Goal: Transaction & Acquisition: Download file/media

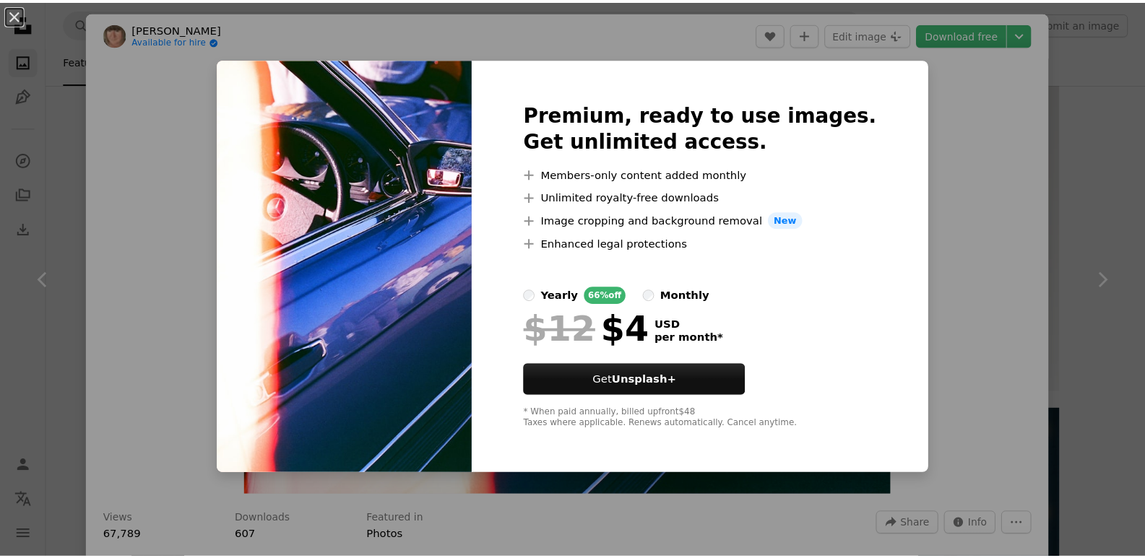
scroll to position [1381, 0]
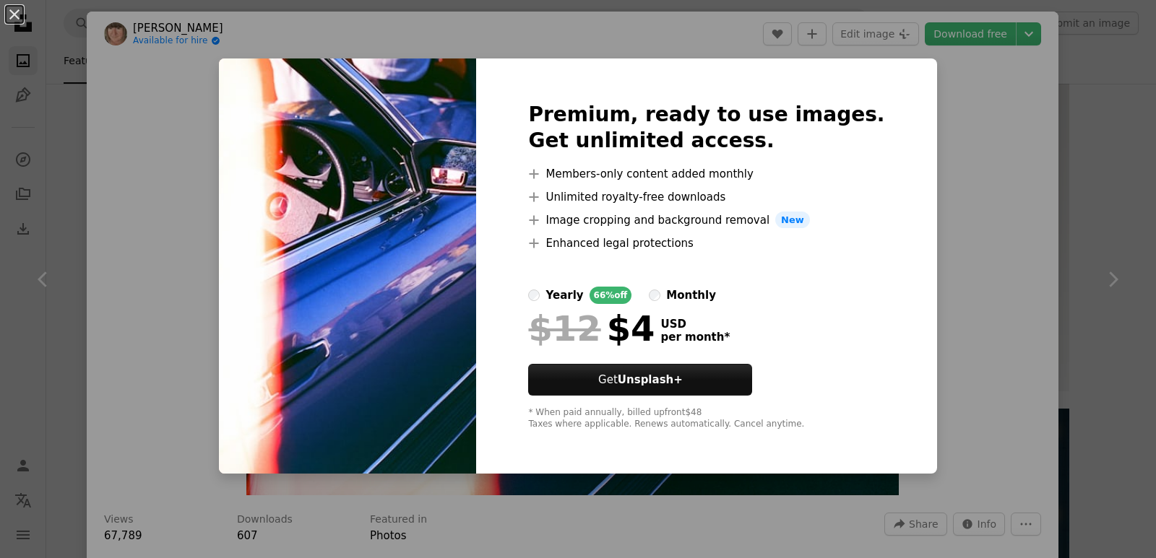
click at [1071, 364] on div "An X shape Premium, ready to use images. Get unlimited access. A plus sign Memb…" at bounding box center [578, 279] width 1156 height 558
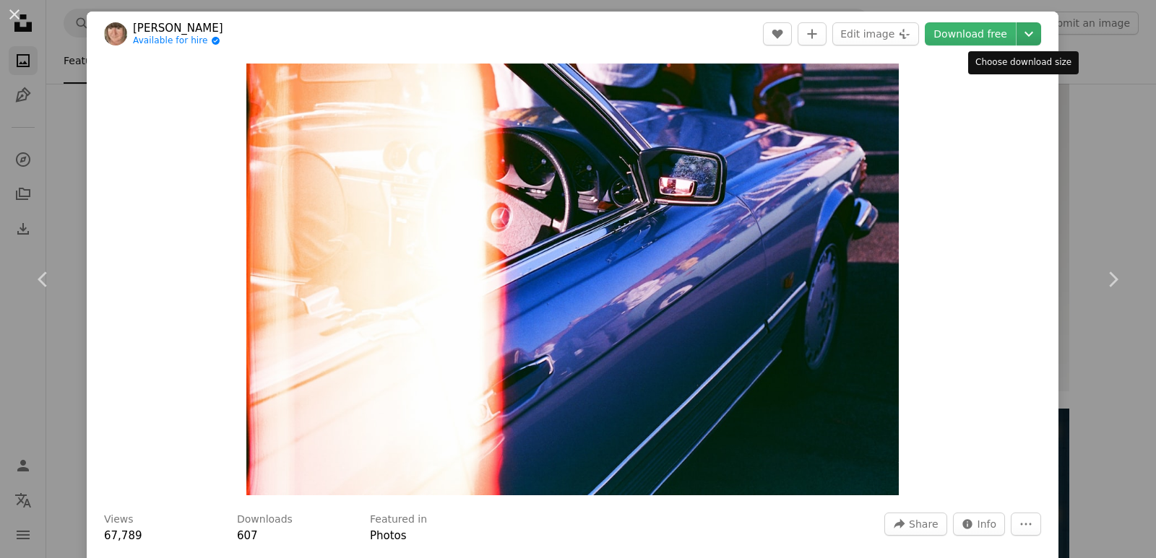
click at [1026, 40] on icon "Chevron down" at bounding box center [1028, 33] width 23 height 17
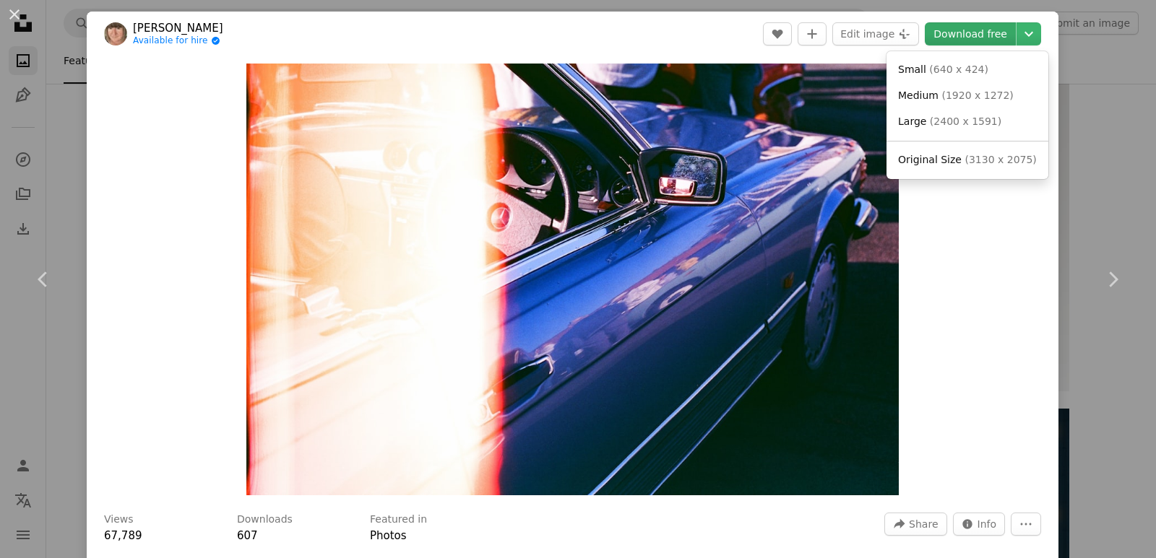
click at [990, 32] on dialog "An X shape Chevron left Chevron right [PERSON_NAME] Available for hire A checkm…" at bounding box center [578, 279] width 1156 height 558
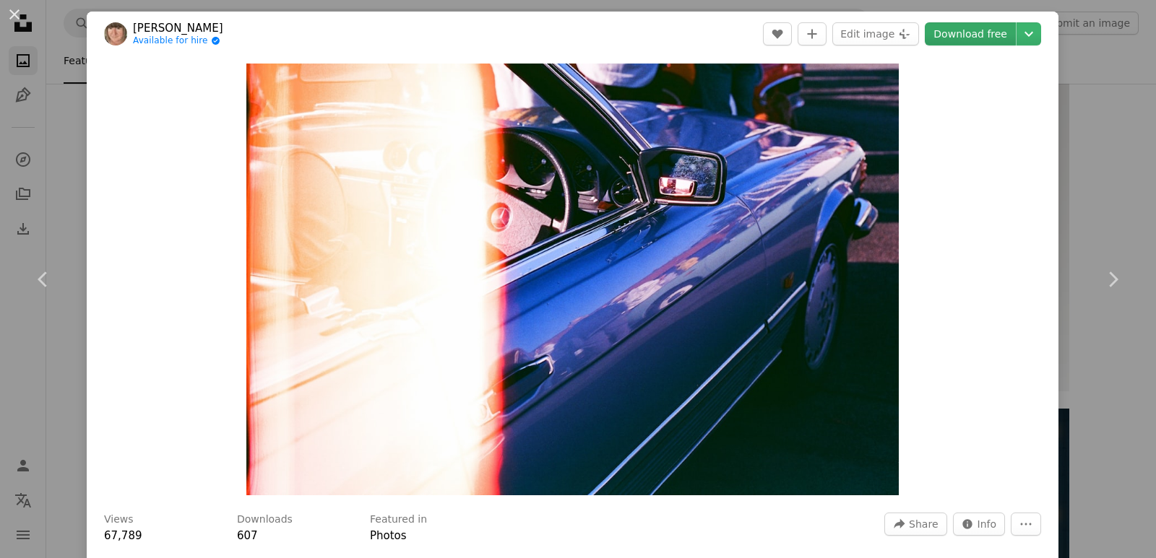
click at [990, 32] on link "Download free" at bounding box center [970, 33] width 91 height 23
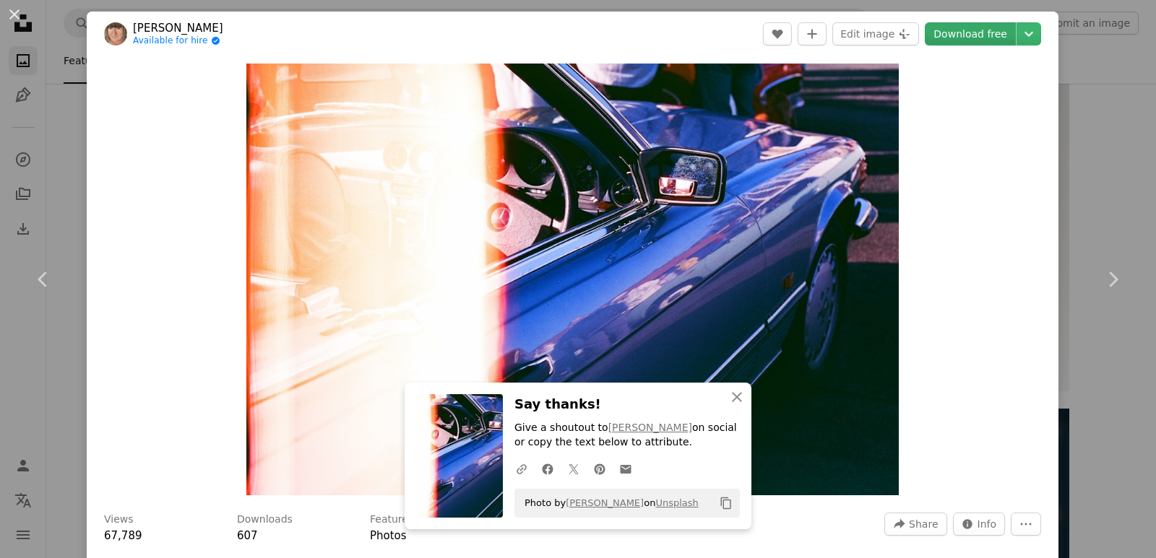
click at [990, 32] on link "Download free" at bounding box center [970, 33] width 91 height 23
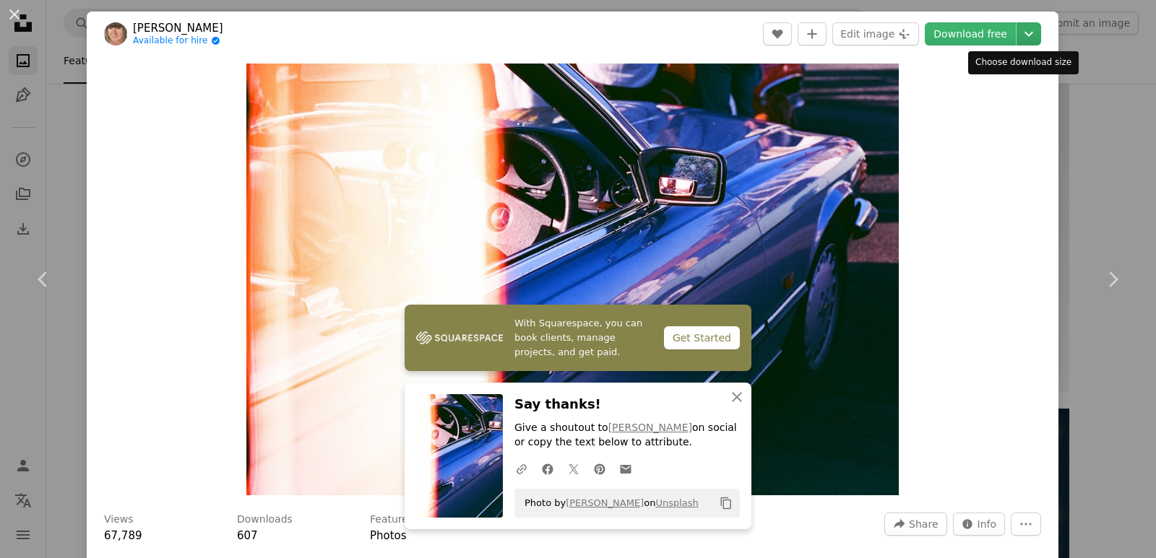
click at [1019, 31] on icon "Chevron down" at bounding box center [1028, 33] width 23 height 17
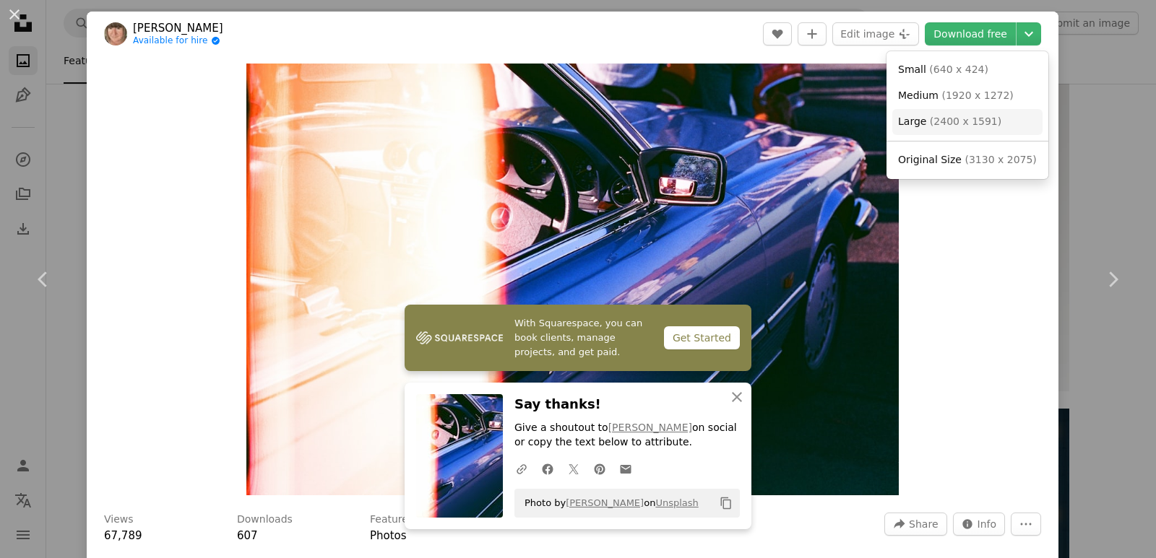
click at [966, 120] on span "( 2400 x 1591 )" at bounding box center [966, 122] width 72 height 12
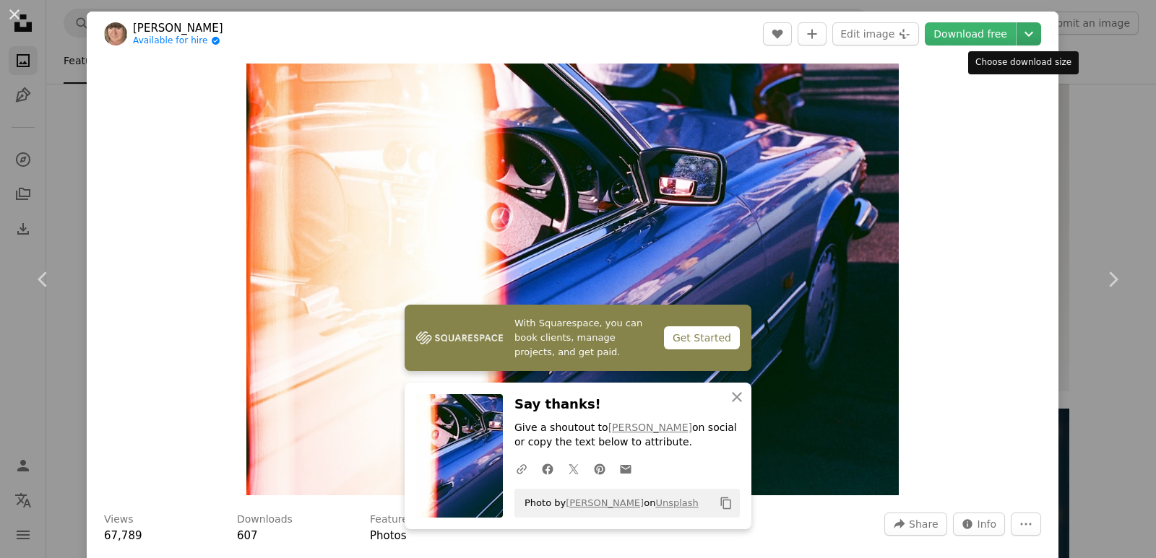
click at [1016, 25] on button "Chevron down" at bounding box center [1028, 33] width 25 height 23
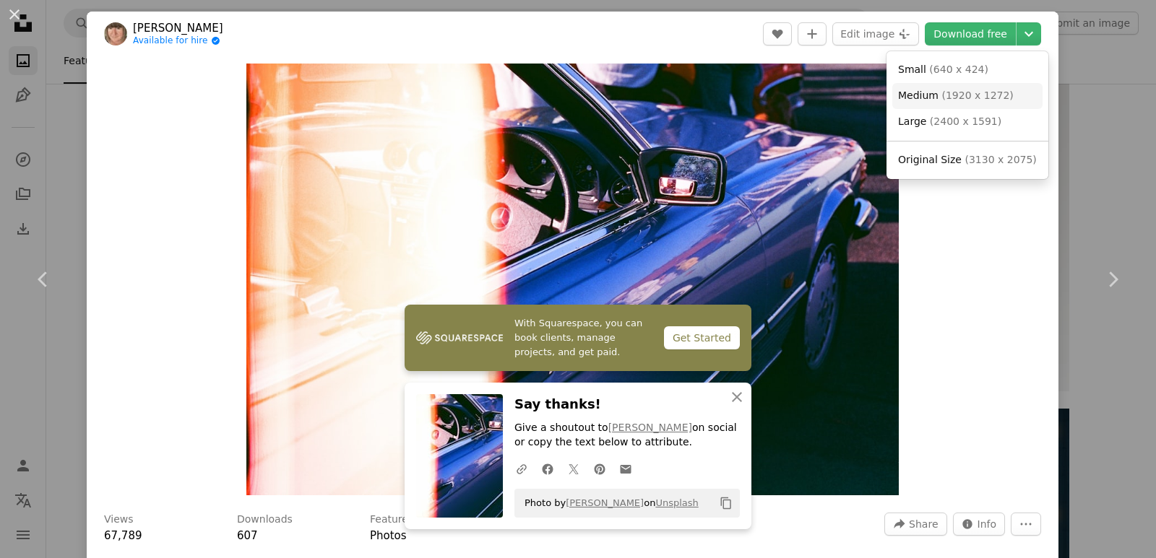
click at [977, 97] on span "( 1920 x 1272 )" at bounding box center [977, 96] width 72 height 12
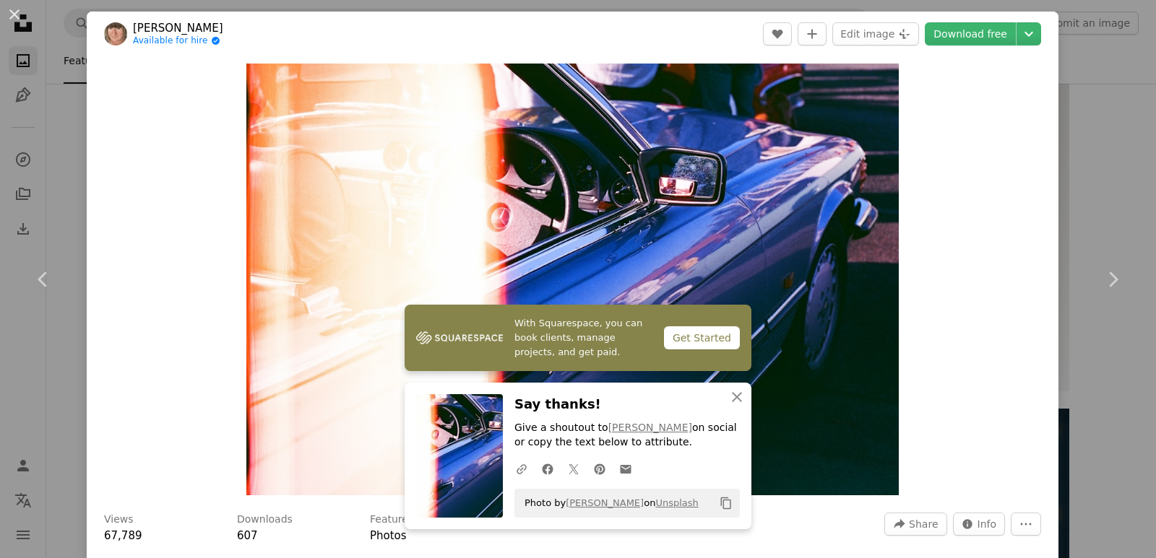
click at [1089, 131] on div "An X shape Chevron left Chevron right [PERSON_NAME] Available for hire A checkm…" at bounding box center [578, 279] width 1156 height 558
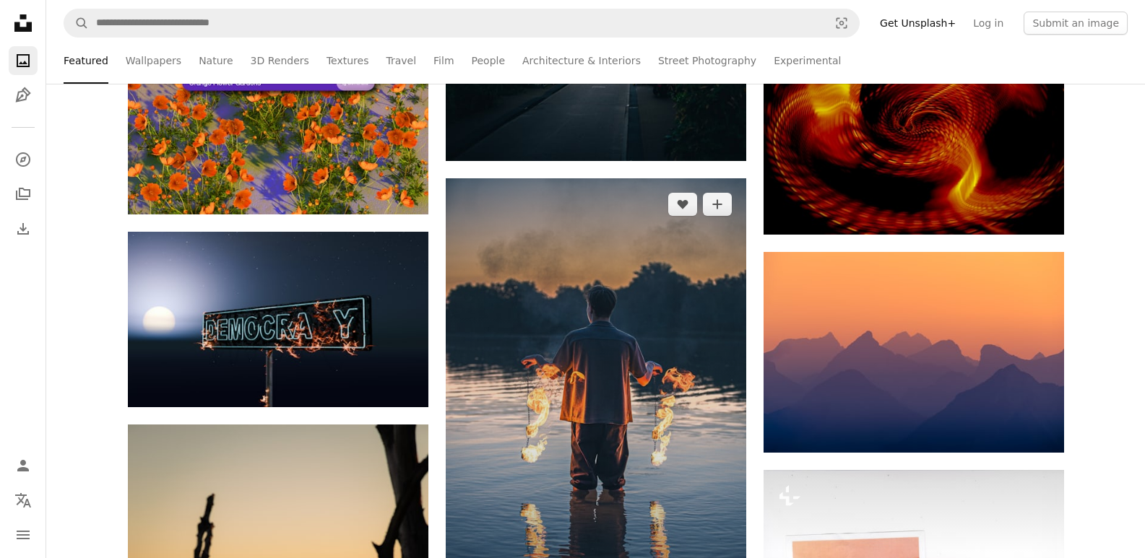
scroll to position [27649, 0]
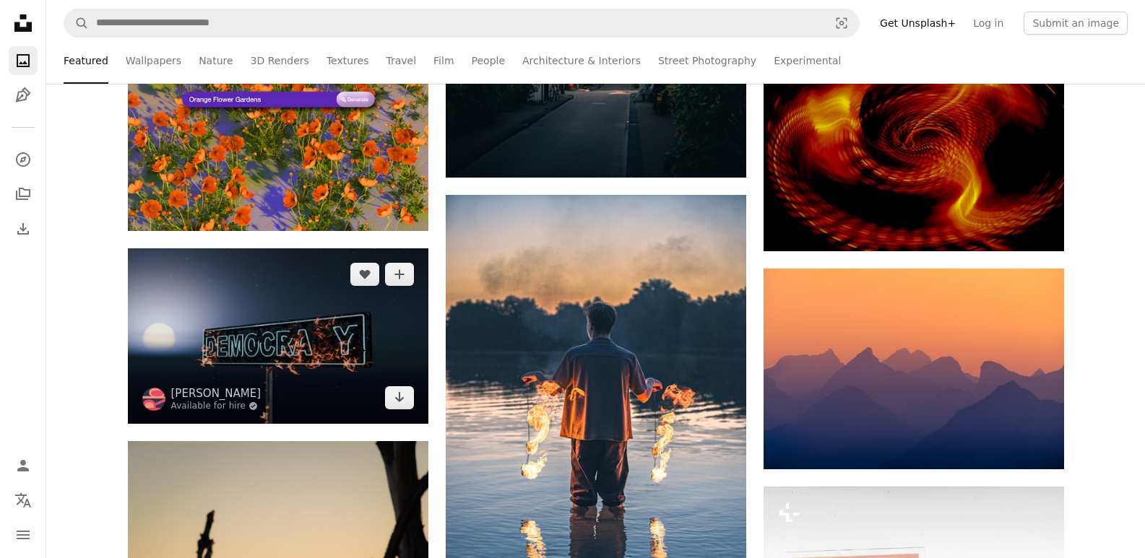
click at [364, 368] on img at bounding box center [278, 335] width 300 height 175
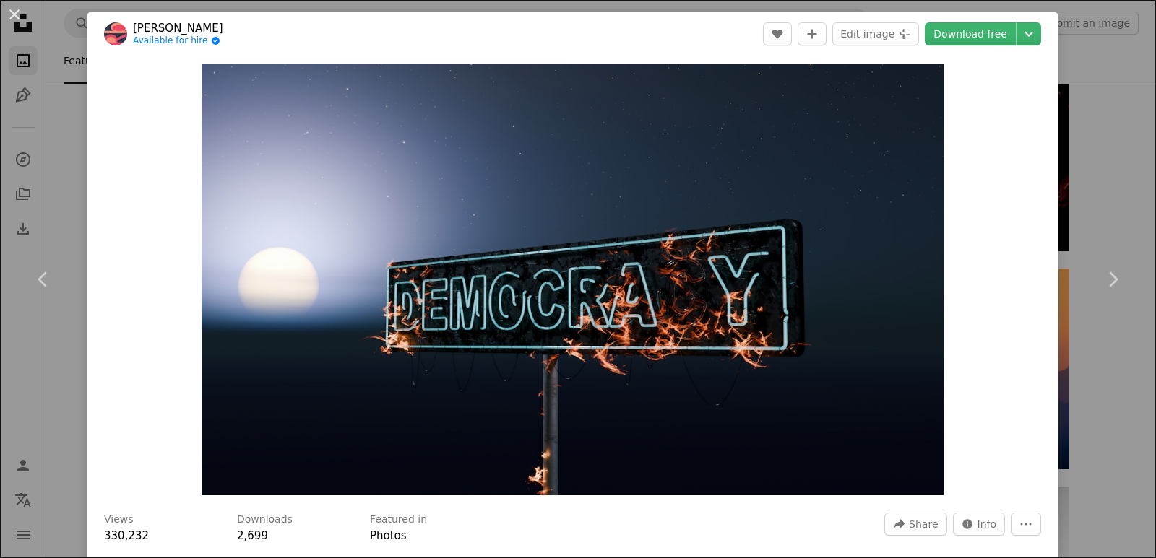
click at [1120, 149] on div "An X shape Chevron left Chevron right [PERSON_NAME] Available for hire A checkm…" at bounding box center [578, 279] width 1156 height 558
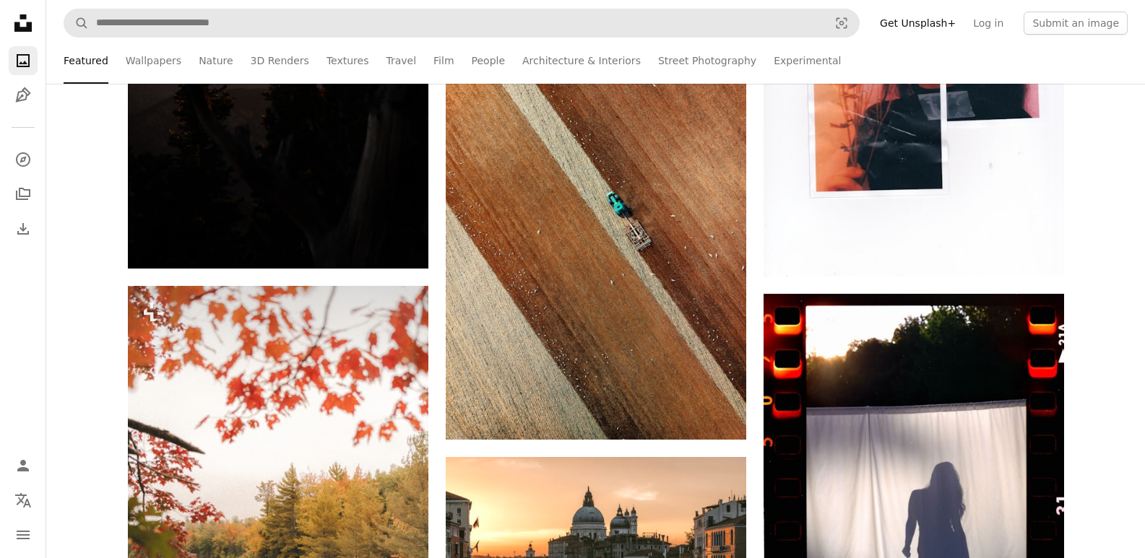
scroll to position [28592, 0]
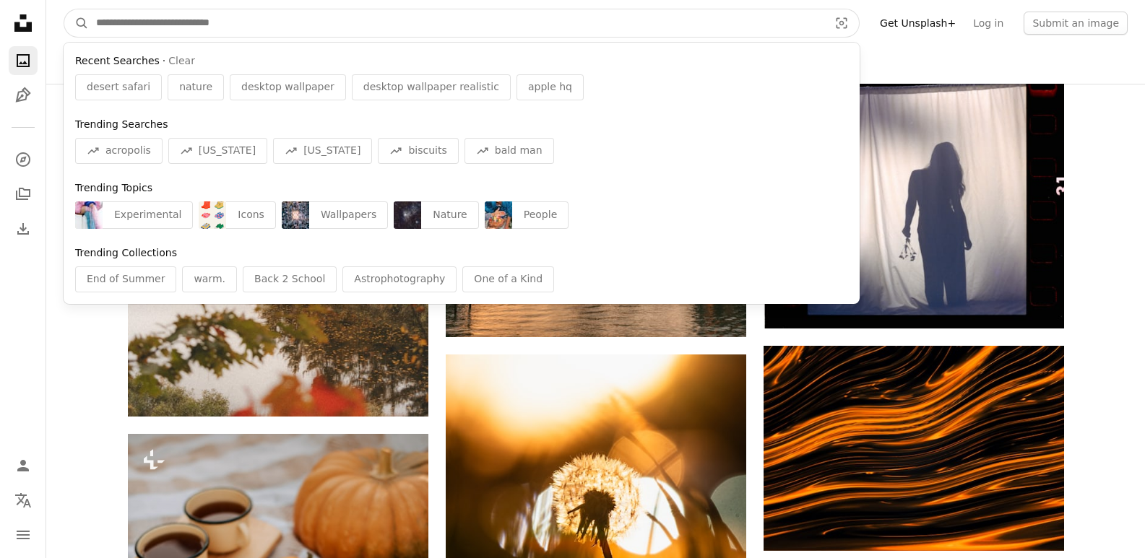
click at [323, 22] on input "Find visuals sitewide" at bounding box center [456, 22] width 735 height 27
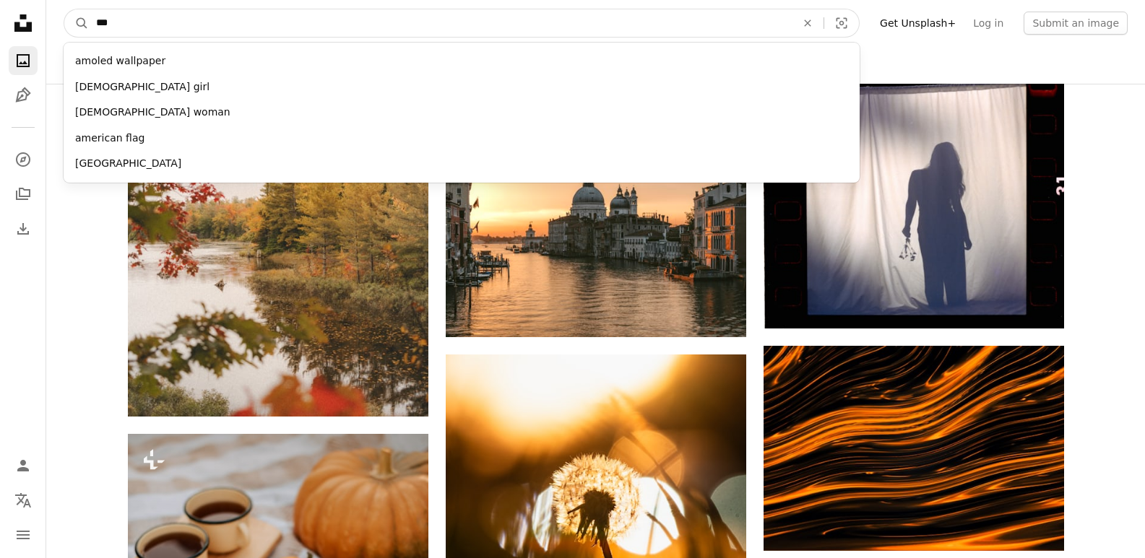
type input "***"
click at [64, 9] on button "A magnifying glass" at bounding box center [76, 22] width 25 height 27
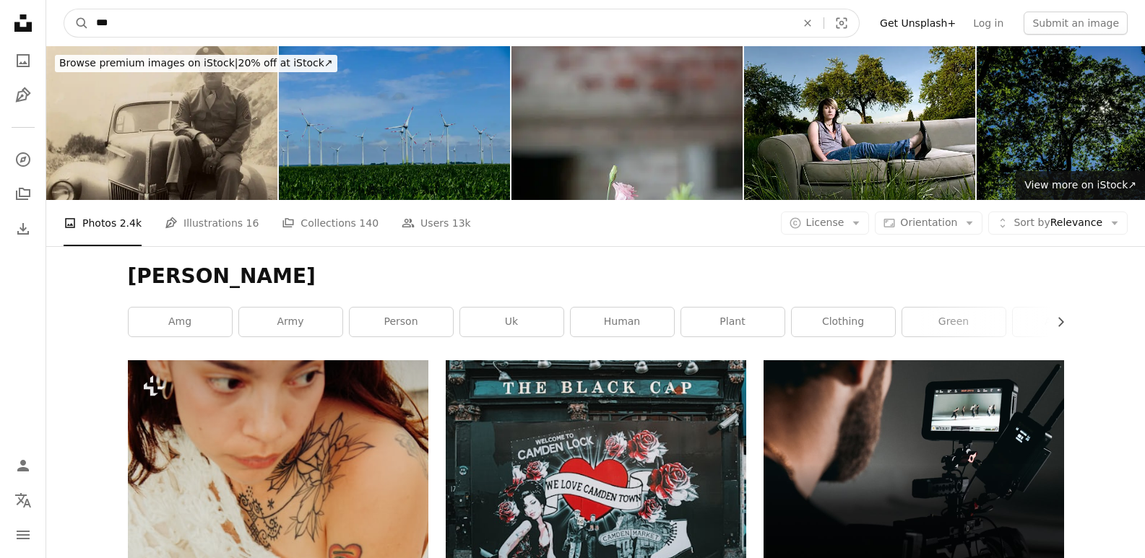
click at [99, 28] on input "***" at bounding box center [440, 22] width 703 height 27
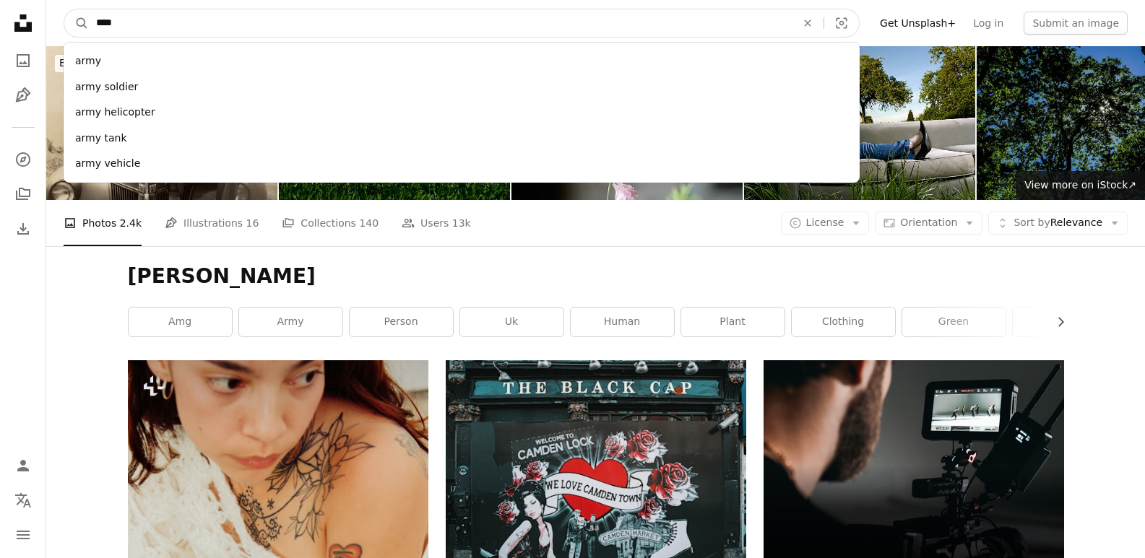
type input "****"
click at [64, 9] on button "A magnifying glass" at bounding box center [76, 22] width 25 height 27
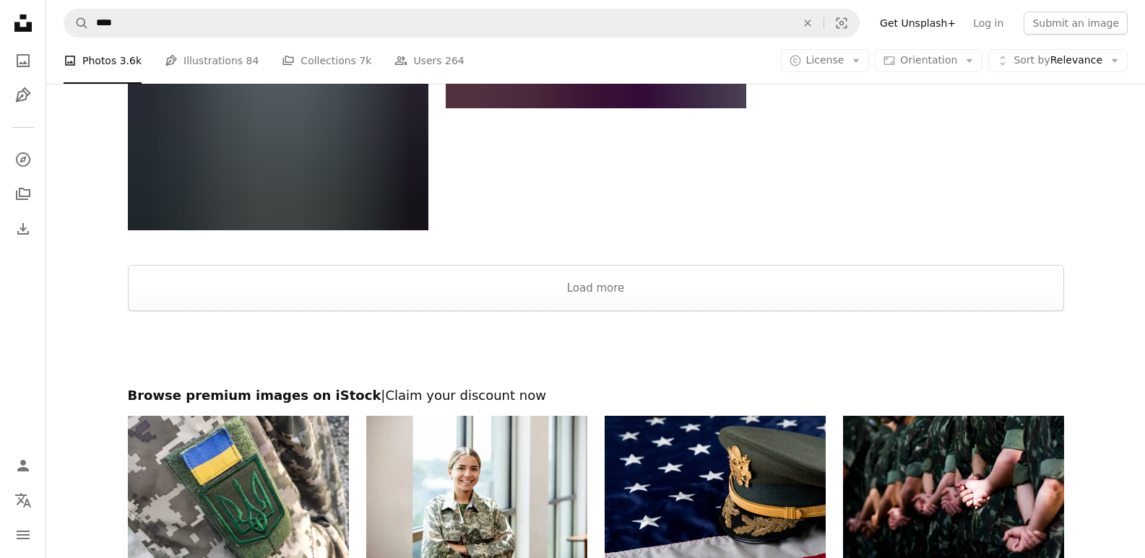
scroll to position [2402, 0]
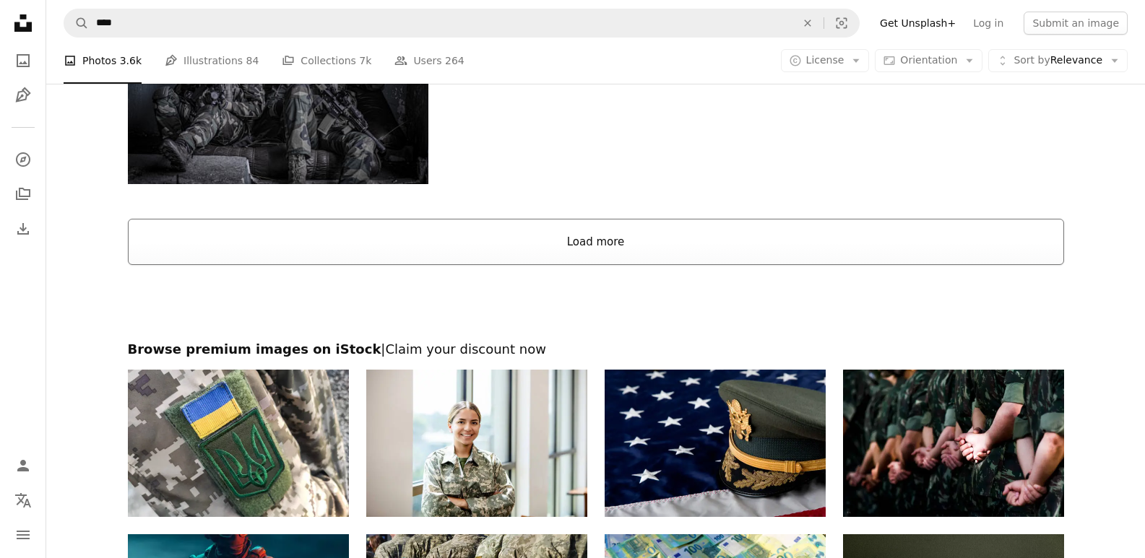
click at [550, 230] on button "Load more" at bounding box center [596, 242] width 936 height 46
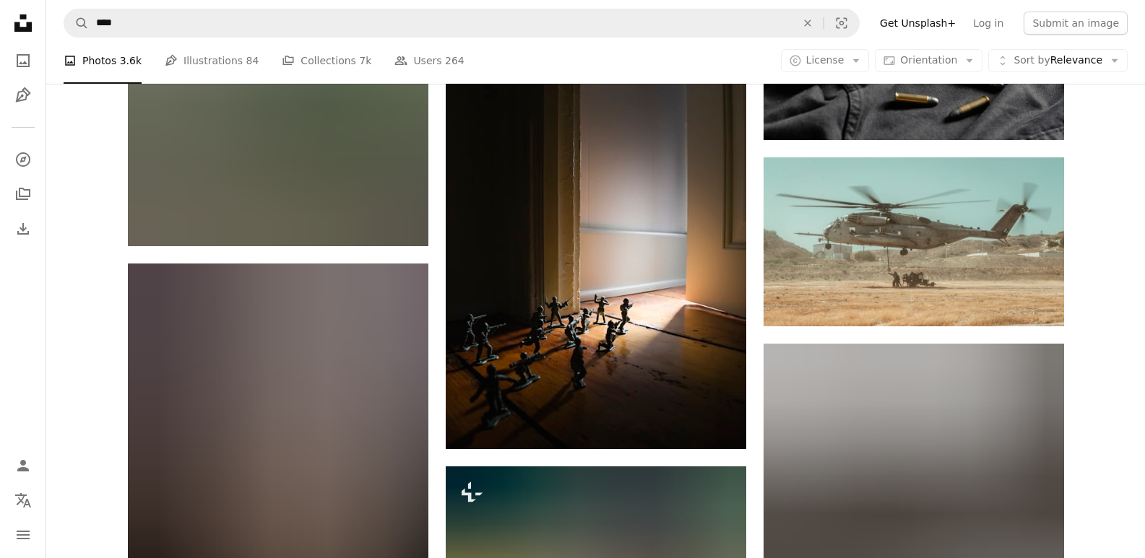
scroll to position [7997, 0]
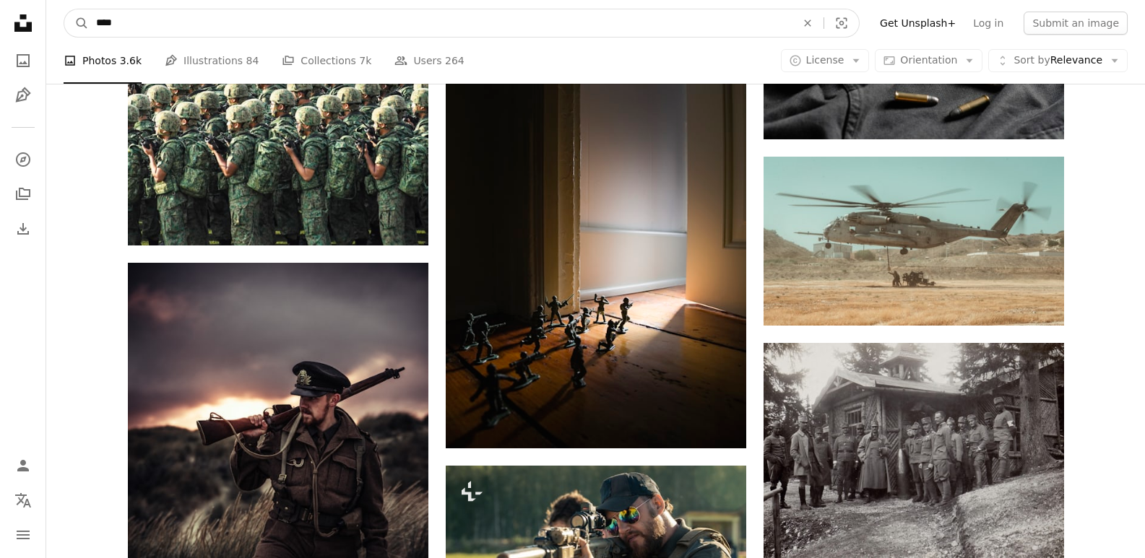
click at [96, 30] on input "****" at bounding box center [440, 22] width 703 height 27
type input "**********"
click at [64, 9] on button "A magnifying glass" at bounding box center [76, 22] width 25 height 27
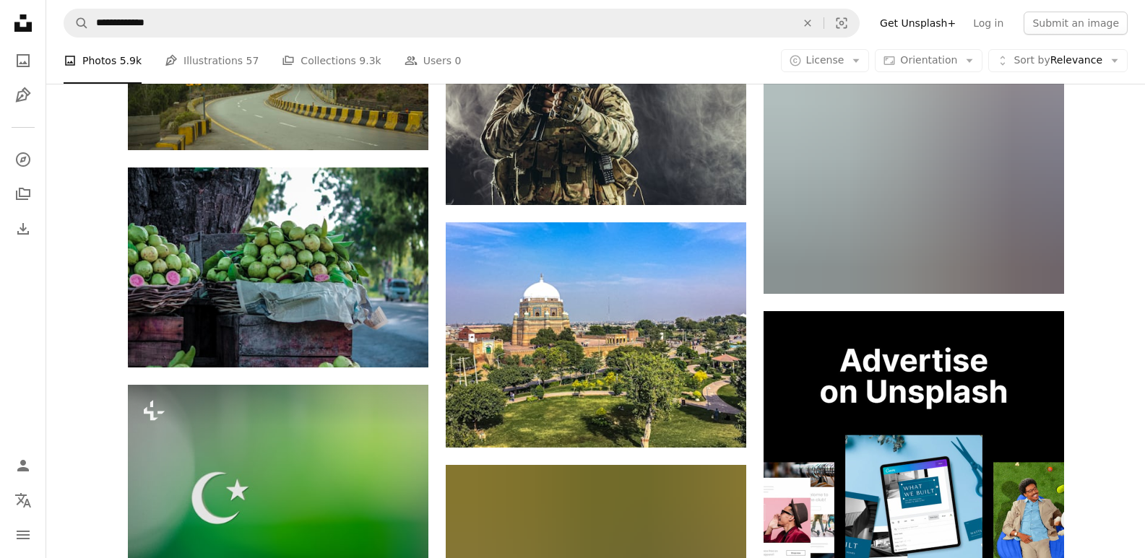
scroll to position [4239, 0]
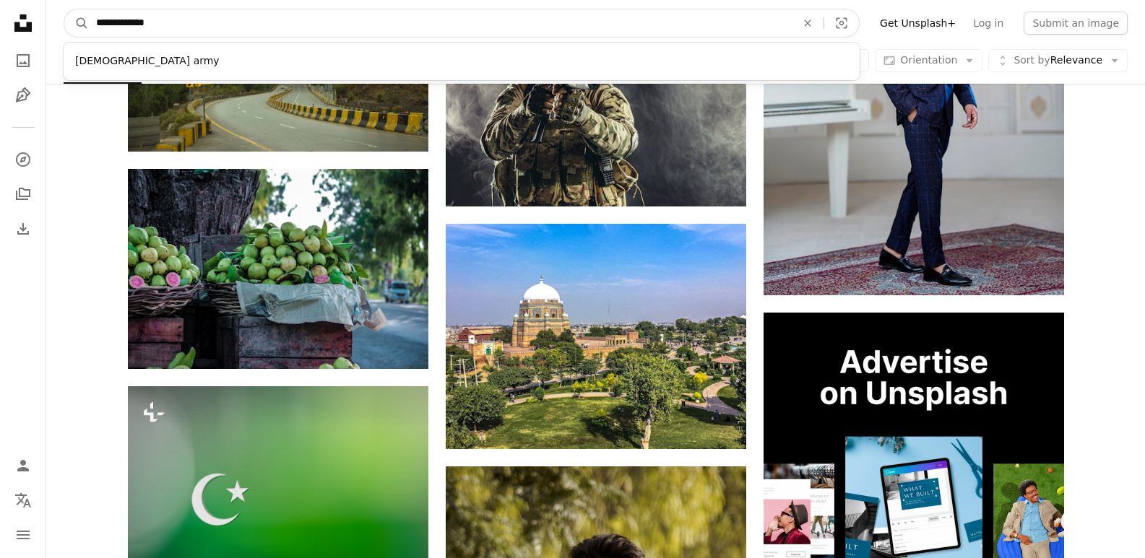
drag, startPoint x: 170, startPoint y: 23, endPoint x: 92, endPoint y: 24, distance: 78.7
click at [92, 24] on input "**********" at bounding box center [440, 22] width 703 height 27
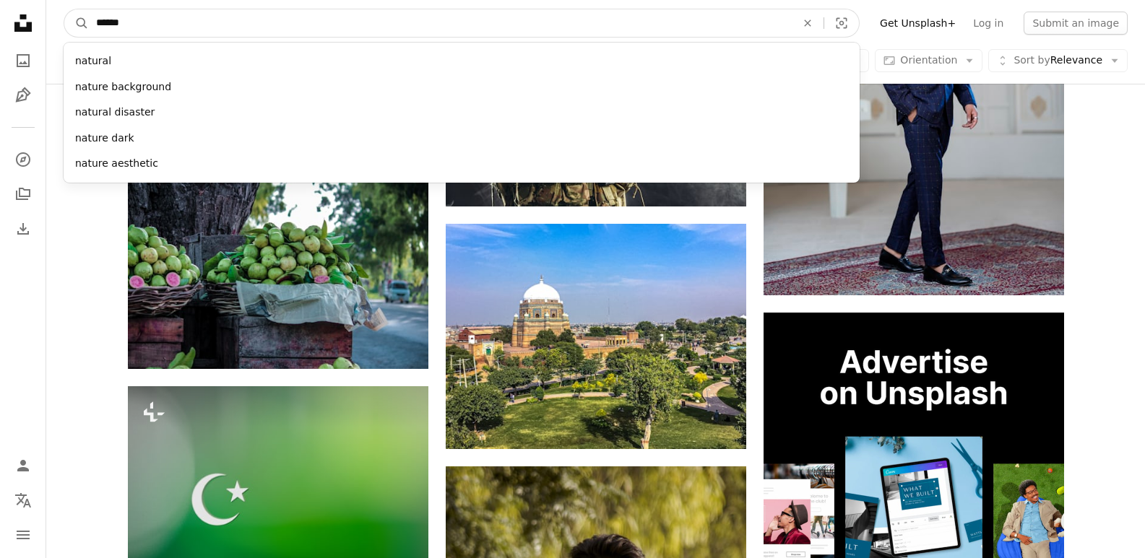
type input "******"
click at [64, 9] on button "A magnifying glass" at bounding box center [76, 22] width 25 height 27
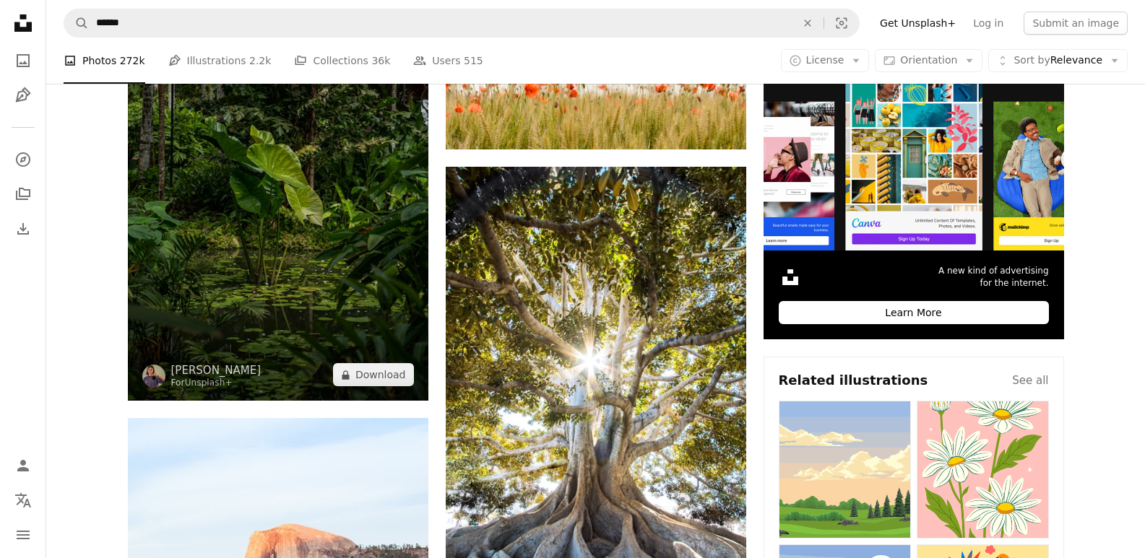
scroll to position [408, 0]
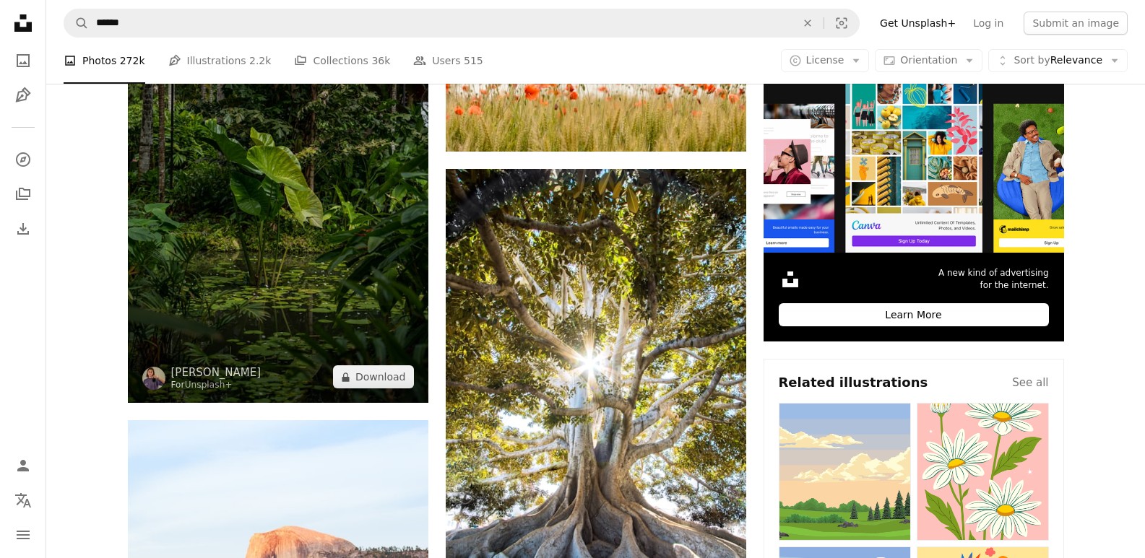
click at [339, 233] on img at bounding box center [278, 177] width 300 height 451
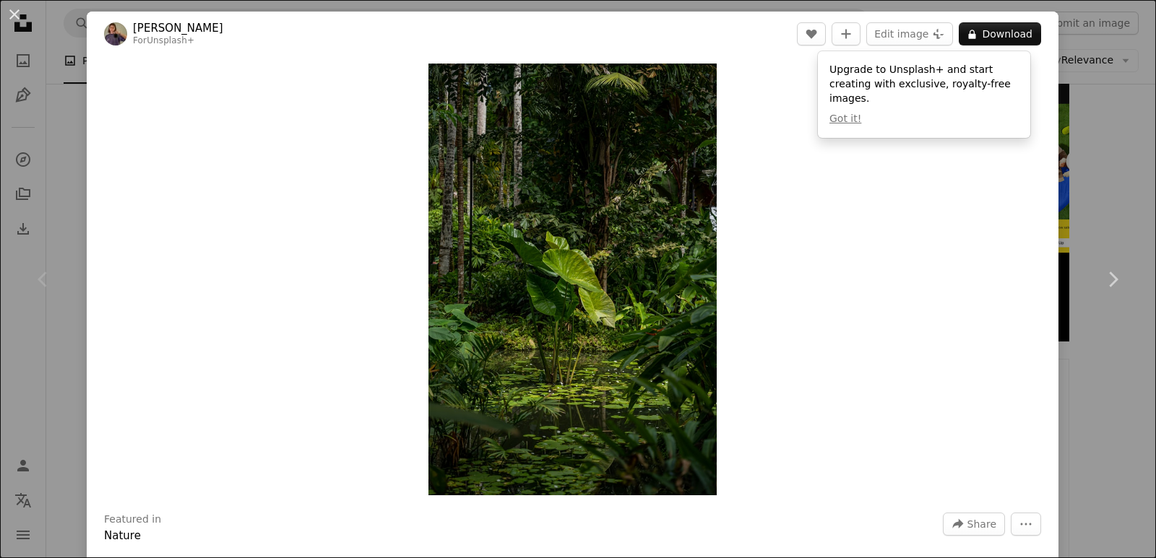
click at [1124, 204] on div "An X shape Chevron left Chevron right [PERSON_NAME] For Unsplash+ A heart A plu…" at bounding box center [578, 279] width 1156 height 558
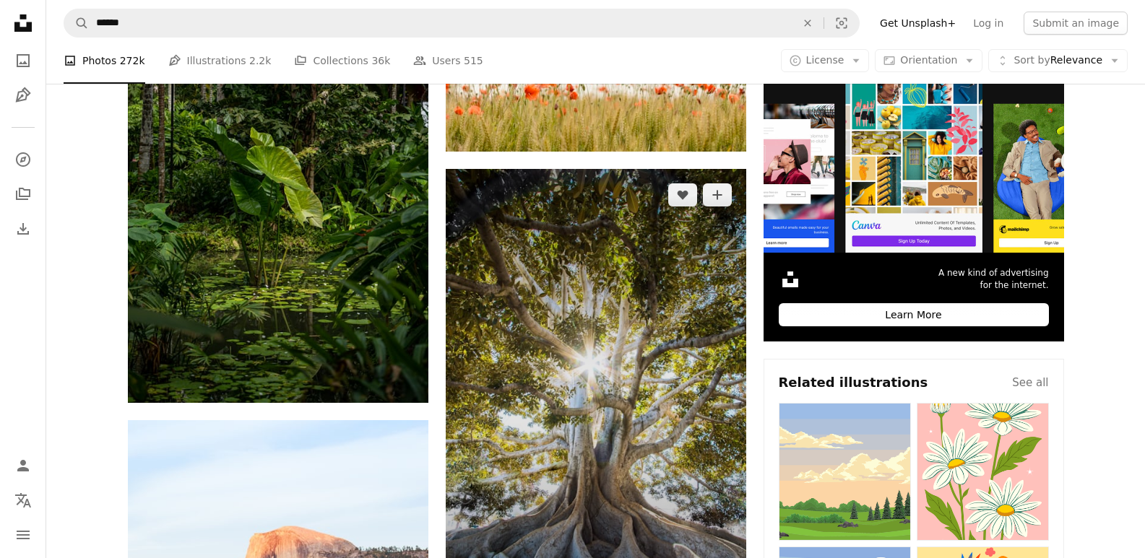
click at [582, 281] on img at bounding box center [596, 394] width 300 height 451
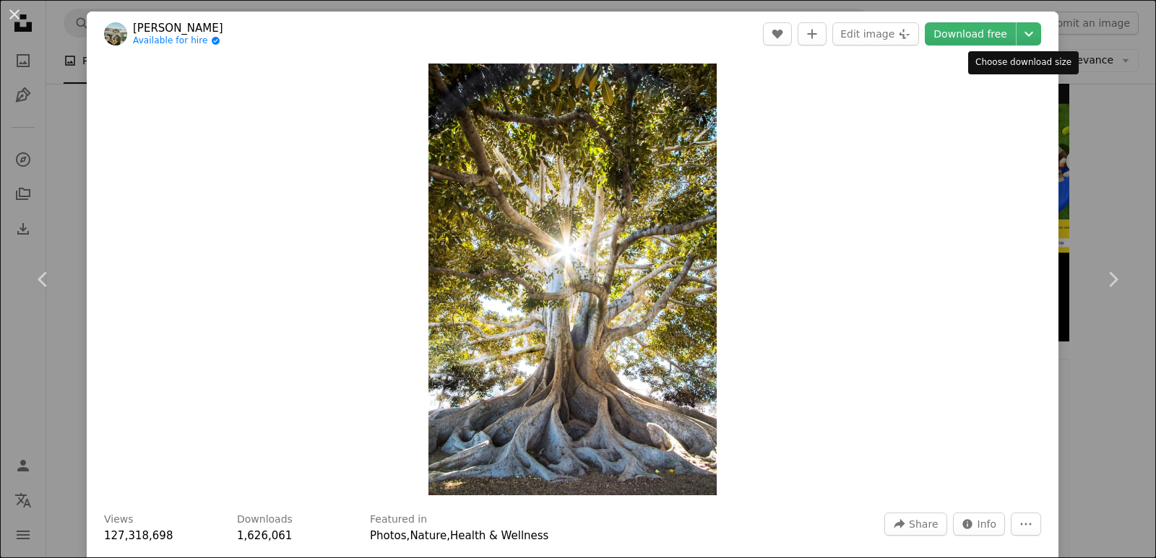
click at [1011, 52] on div "Choose download size" at bounding box center [1023, 62] width 111 height 23
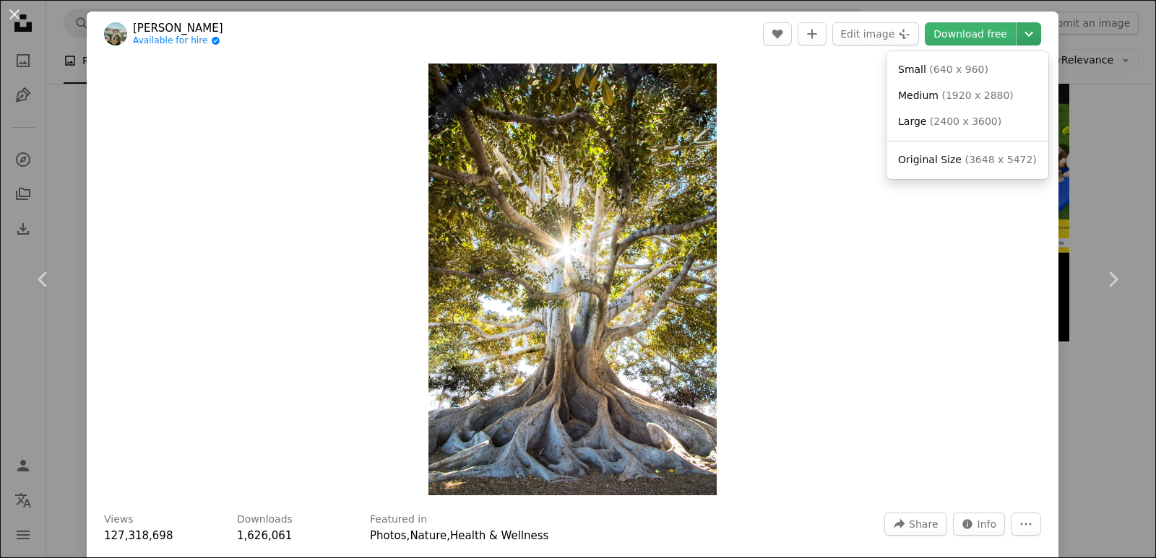
click at [1017, 38] on icon "Chevron down" at bounding box center [1028, 33] width 23 height 17
click at [955, 32] on dialog "An X shape Chevron left Chevron right [PERSON_NAME] Available for hire A checkm…" at bounding box center [578, 279] width 1156 height 558
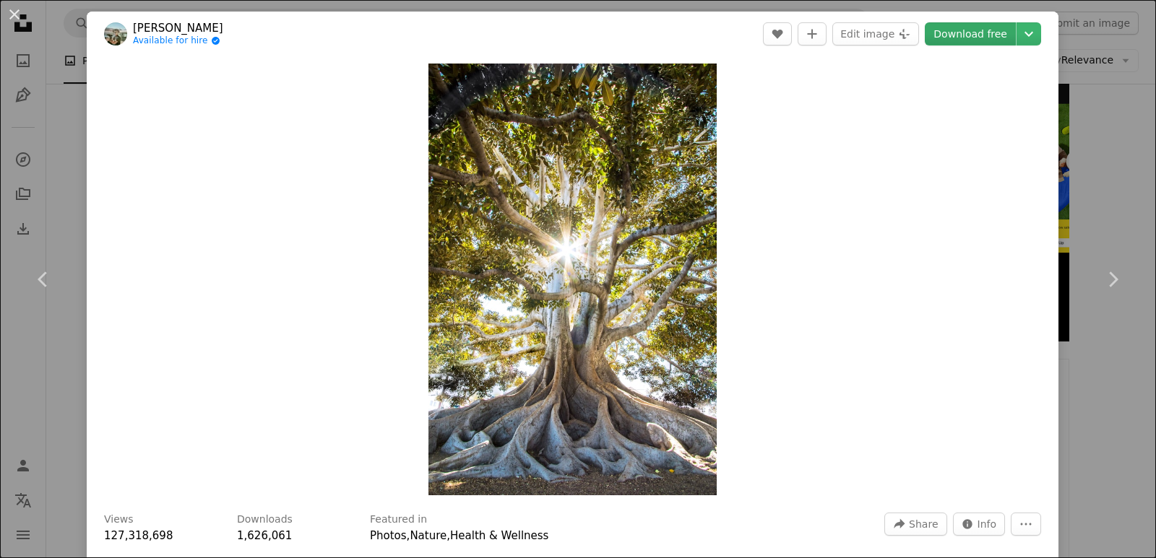
click at [955, 33] on link "Download free" at bounding box center [970, 33] width 91 height 23
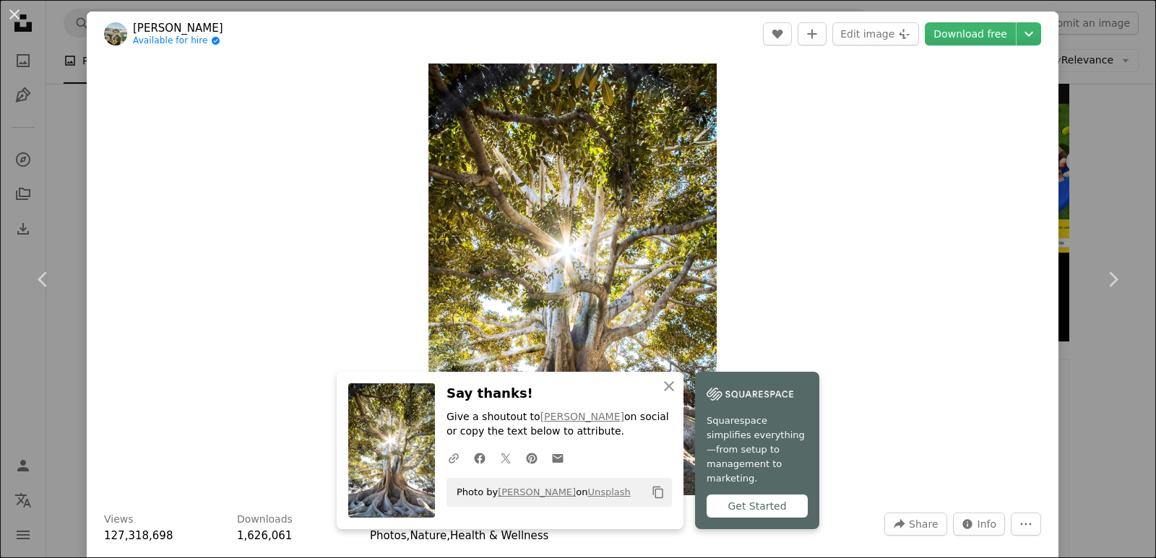
click at [1081, 173] on div "An X shape Chevron left Chevron right [PERSON_NAME] Available for hire A checkm…" at bounding box center [578, 279] width 1156 height 558
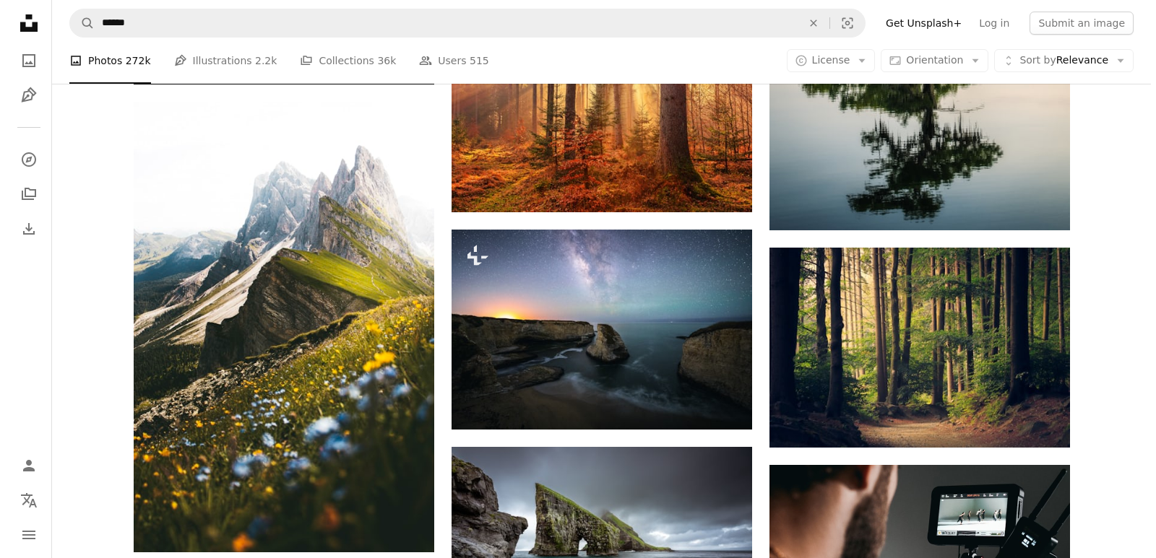
scroll to position [4894, 0]
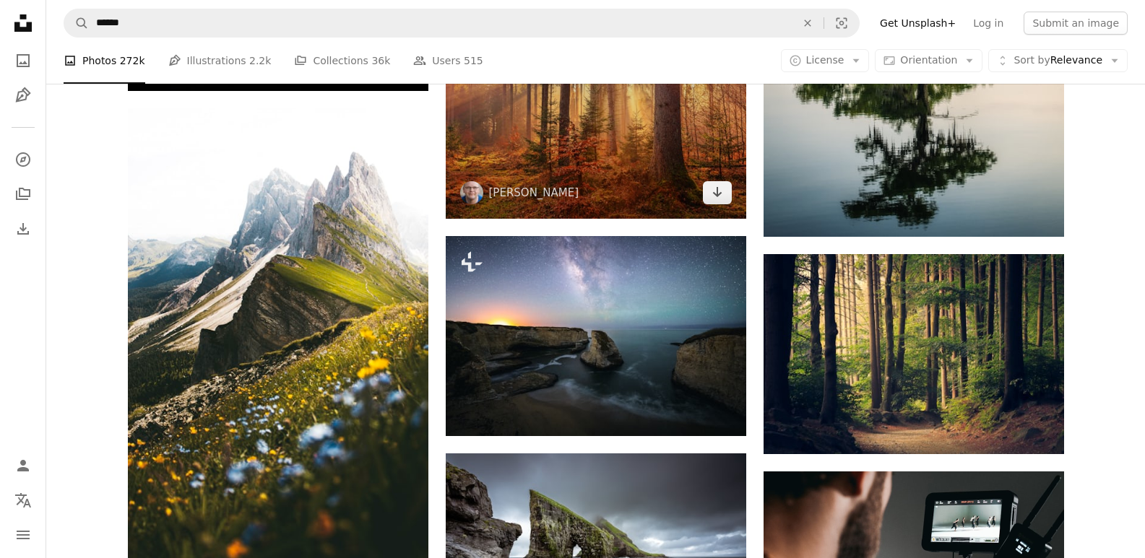
click at [652, 180] on img at bounding box center [596, 119] width 300 height 200
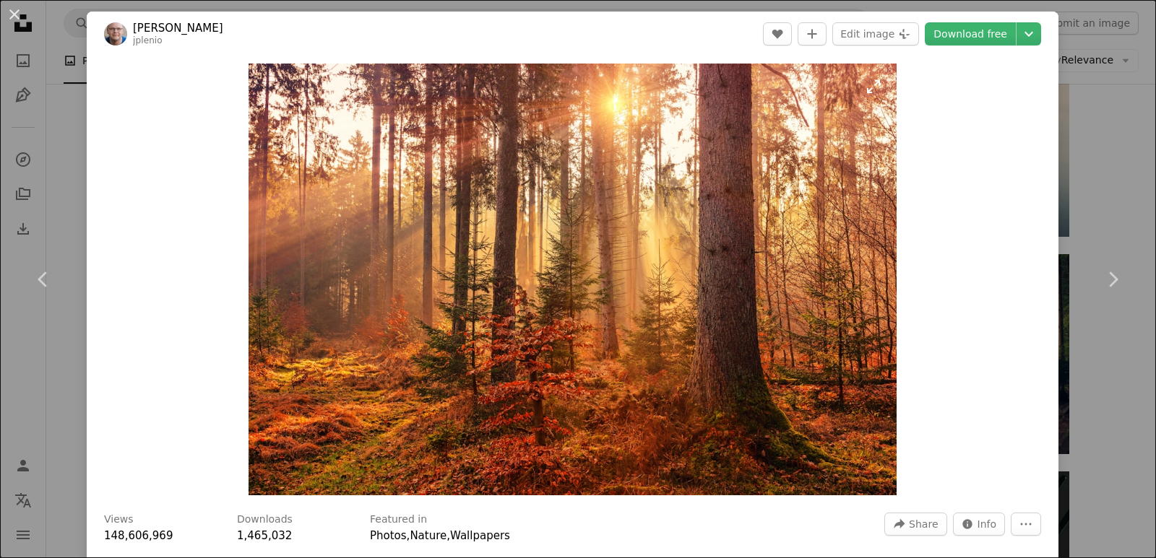
click at [766, 177] on img "Zoom in on this image" at bounding box center [572, 280] width 648 height 432
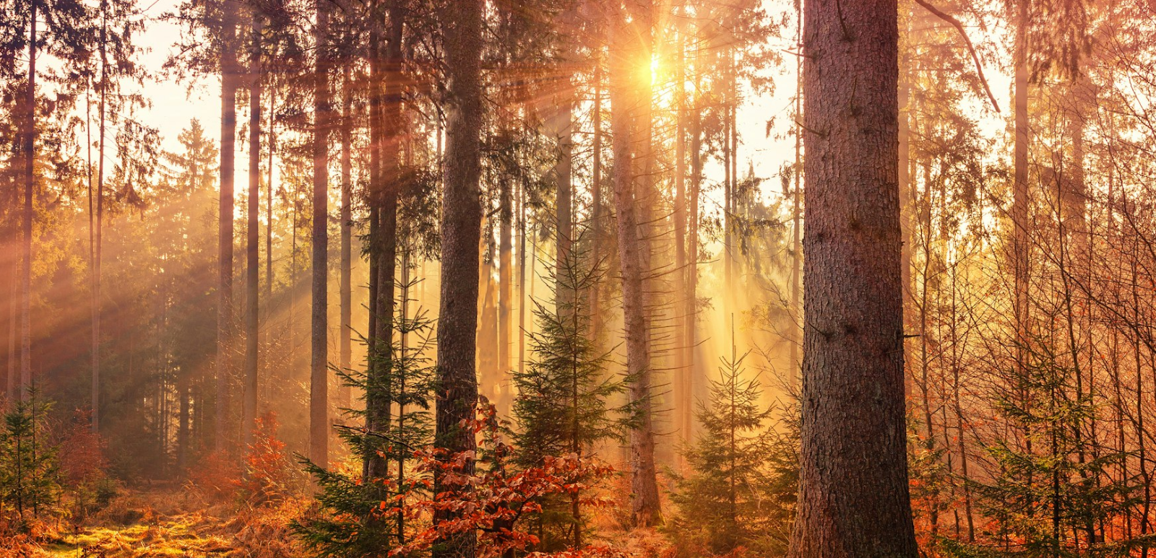
scroll to position [99, 0]
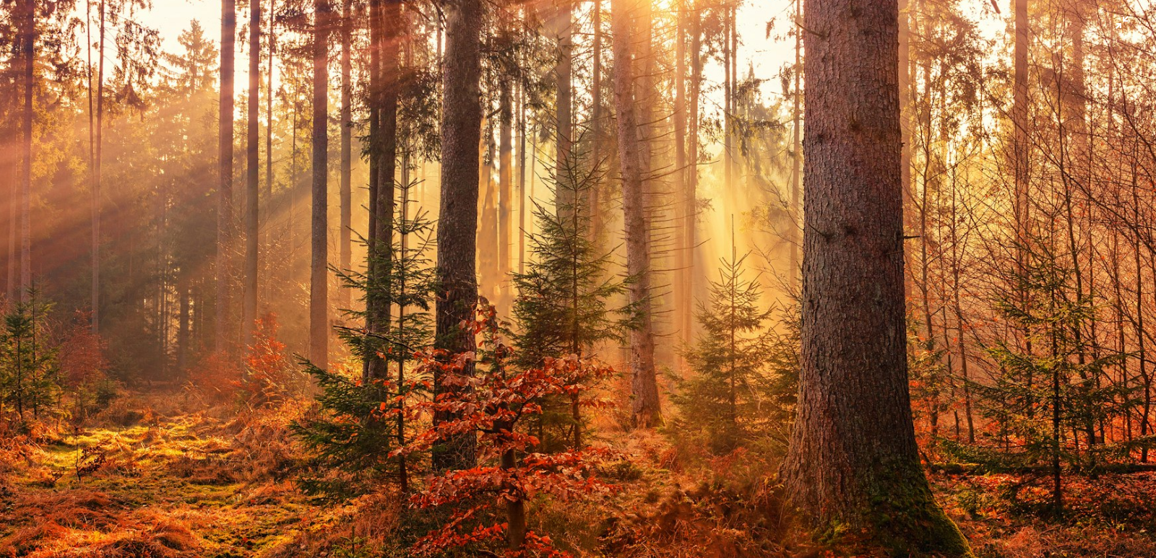
click at [766, 177] on img "Zoom out on this image" at bounding box center [577, 285] width 1157 height 771
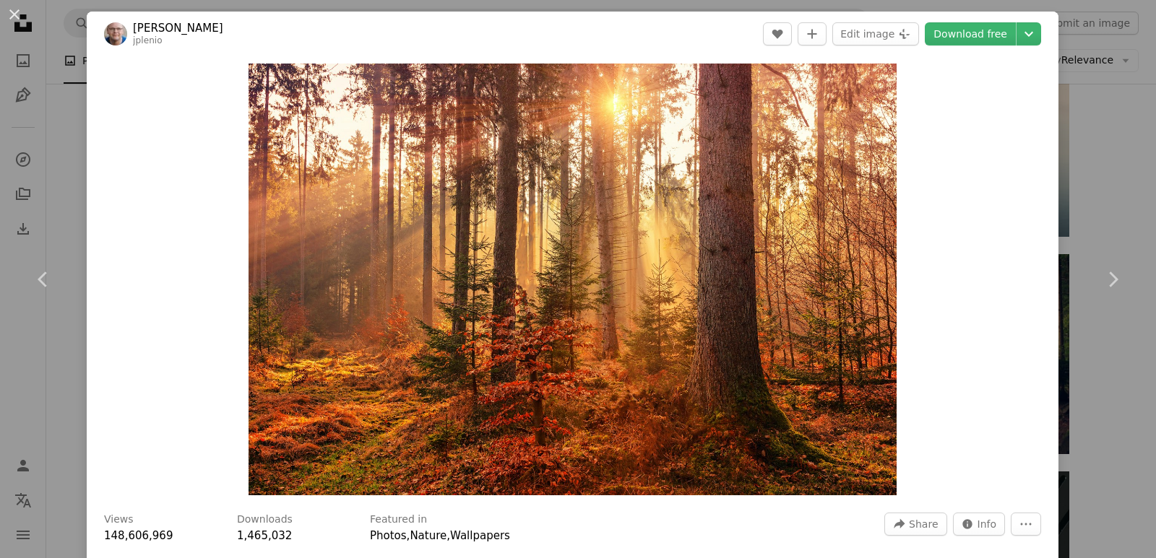
click at [935, 146] on div "Zoom in" at bounding box center [573, 279] width 972 height 446
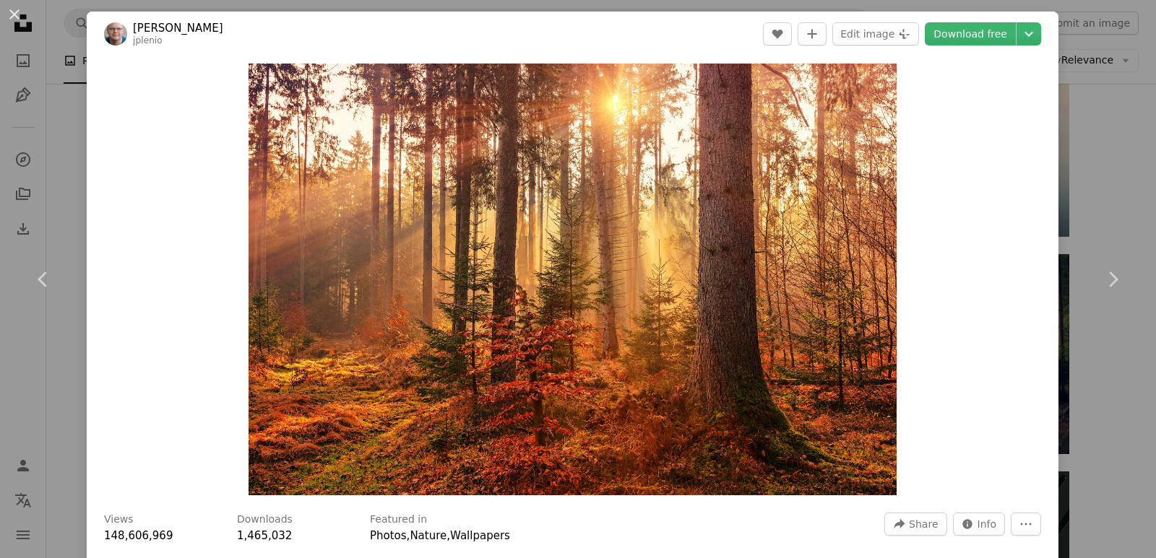
click at [935, 146] on div "Zoom in" at bounding box center [573, 279] width 972 height 446
click at [654, 245] on img "Zoom in on this image" at bounding box center [572, 280] width 648 height 432
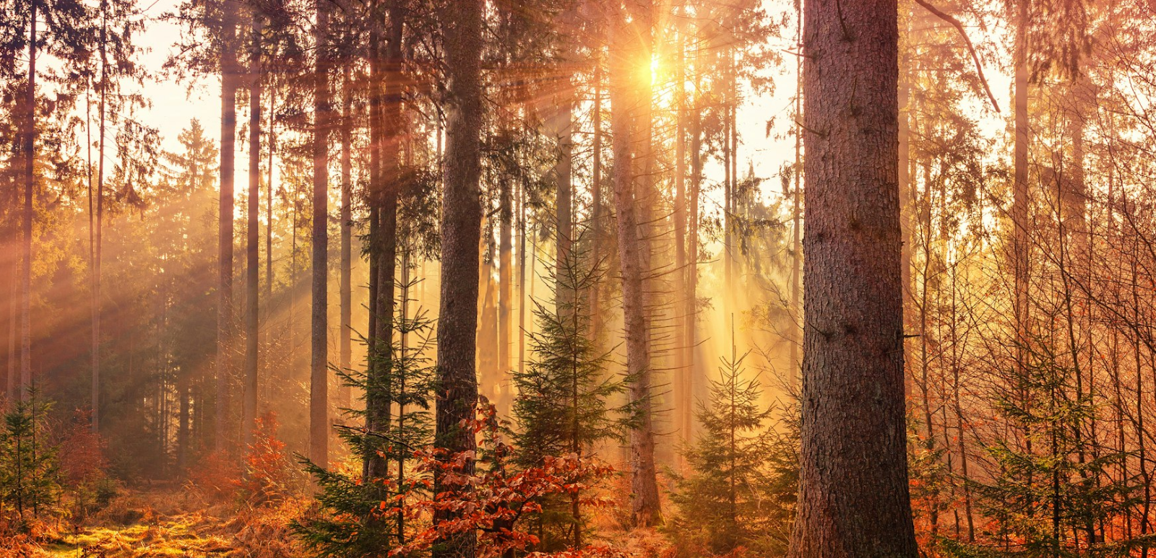
scroll to position [100, 0]
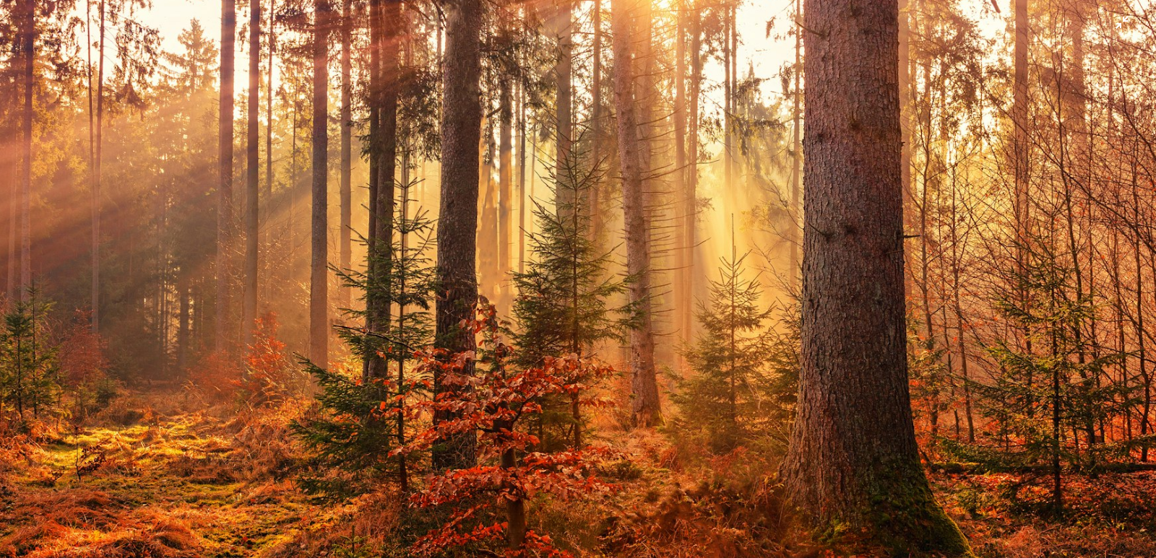
click at [654, 246] on img "Zoom out on this image" at bounding box center [577, 285] width 1157 height 771
click at [654, 246] on img "Zoom out on this image" at bounding box center [572, 280] width 648 height 432
click at [654, 246] on img "Zoom out on this image" at bounding box center [577, 285] width 1157 height 771
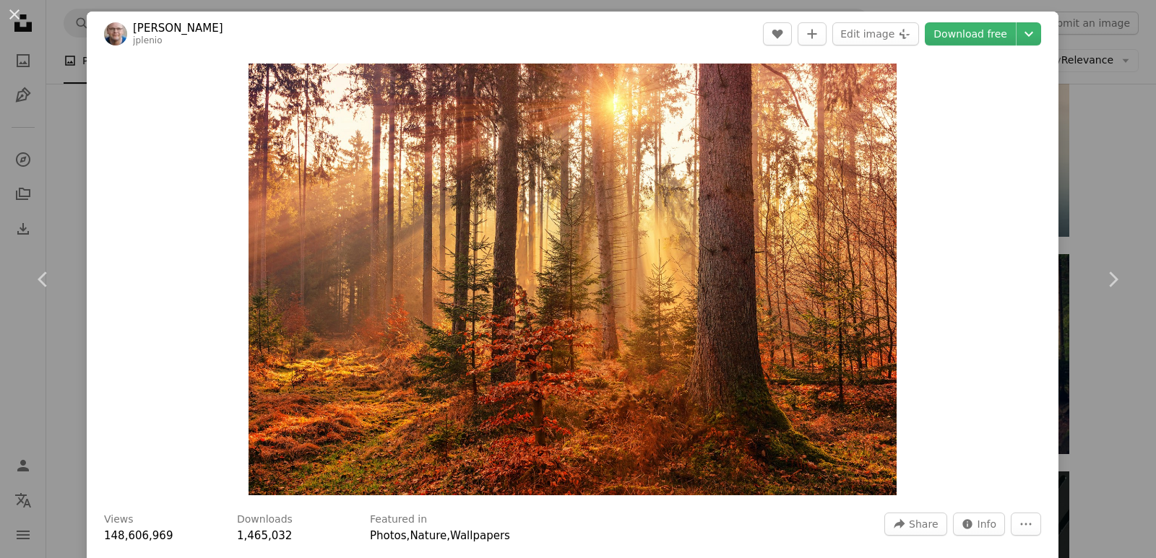
click at [1109, 115] on div "An X shape Chevron left Chevron right [PERSON_NAME] jplenio A heart A plus sign…" at bounding box center [578, 279] width 1156 height 558
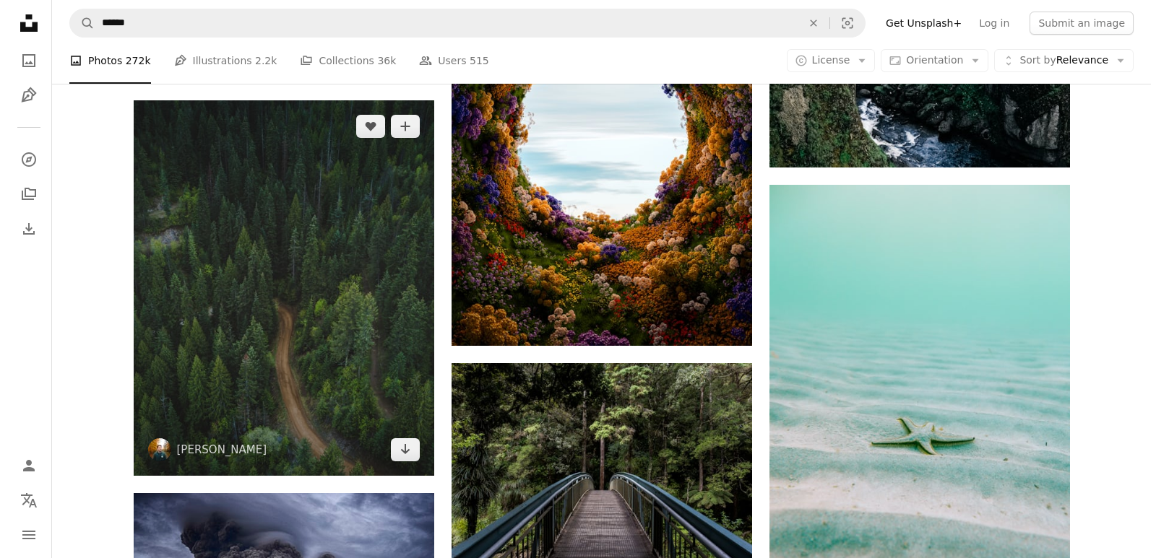
scroll to position [6052, 0]
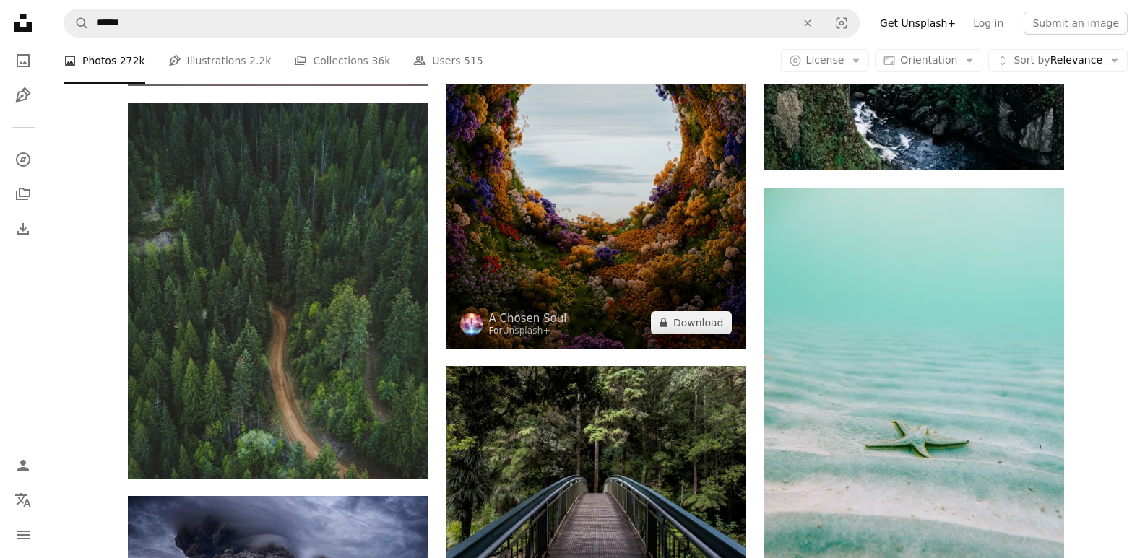
click at [551, 273] on img at bounding box center [596, 138] width 300 height 420
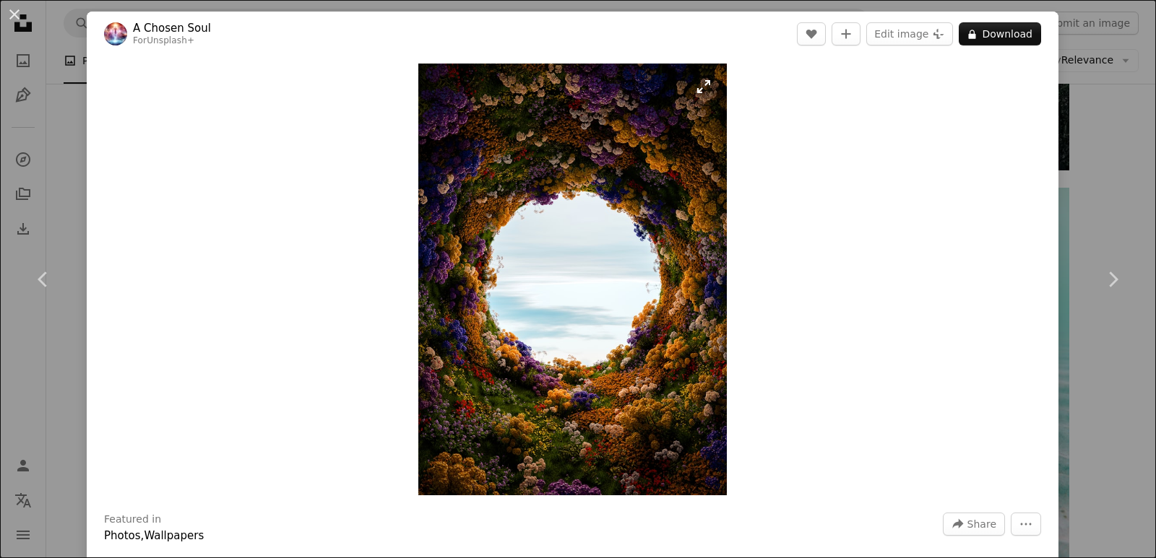
click at [568, 276] on img "Zoom in on this image" at bounding box center [572, 280] width 308 height 432
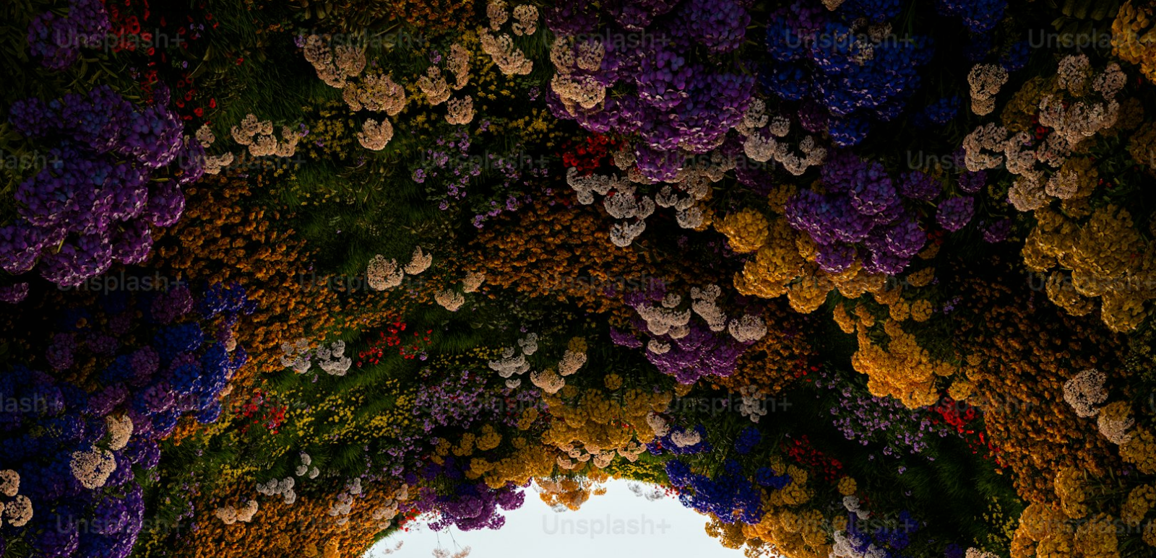
scroll to position [516, 0]
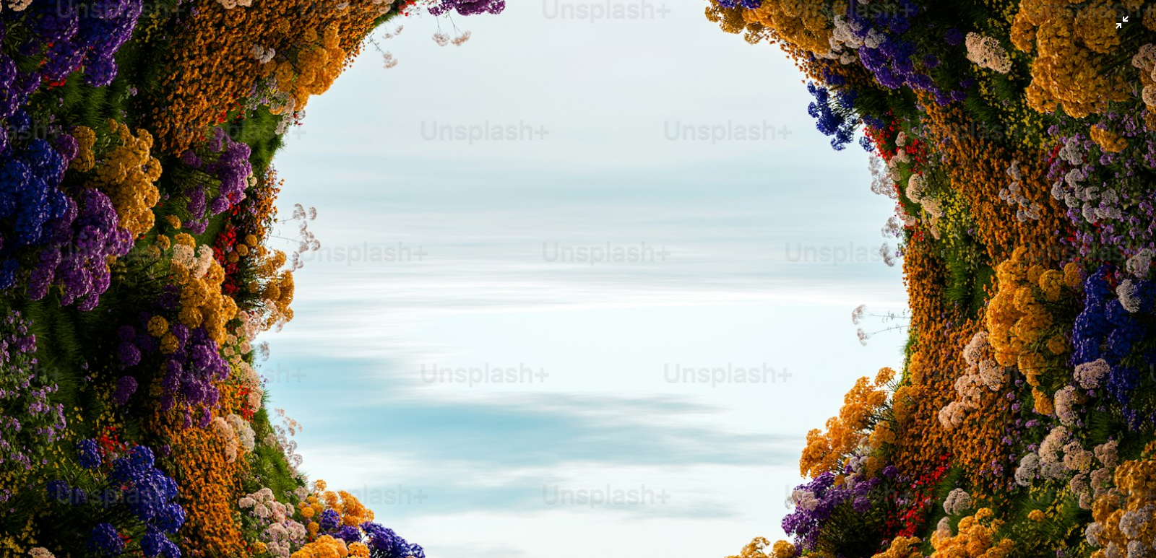
click at [568, 276] on img "Zoom out on this image" at bounding box center [577, 294] width 1157 height 1620
